Goal: Browse casually

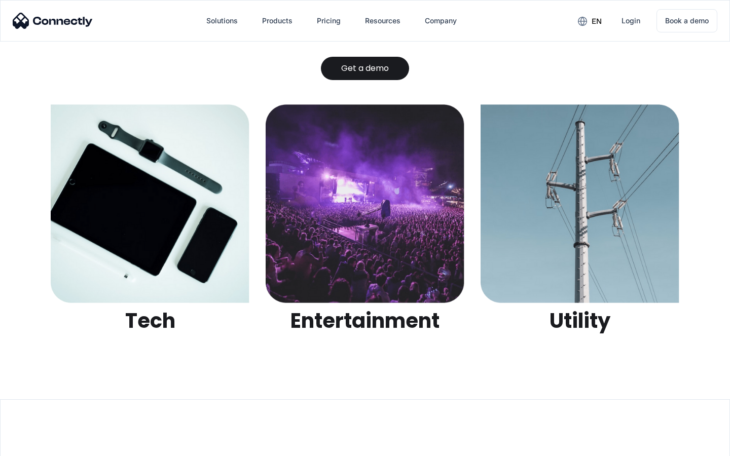
scroll to position [3197, 0]
